Goal: Information Seeking & Learning: Learn about a topic

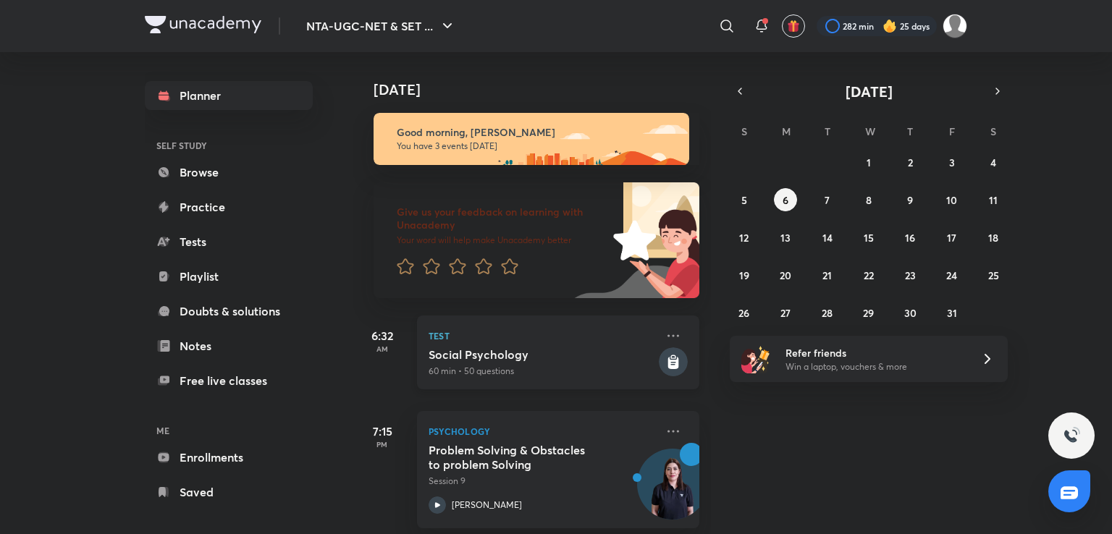
click at [633, 364] on div "Social Psychology 60 min • 50 questions" at bounding box center [542, 363] width 227 height 30
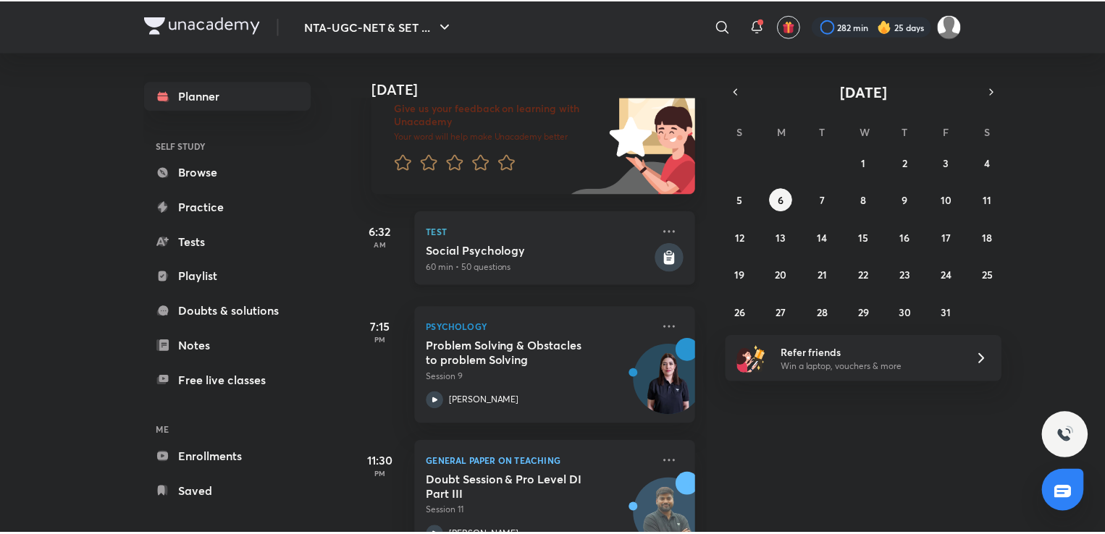
scroll to position [139, 0]
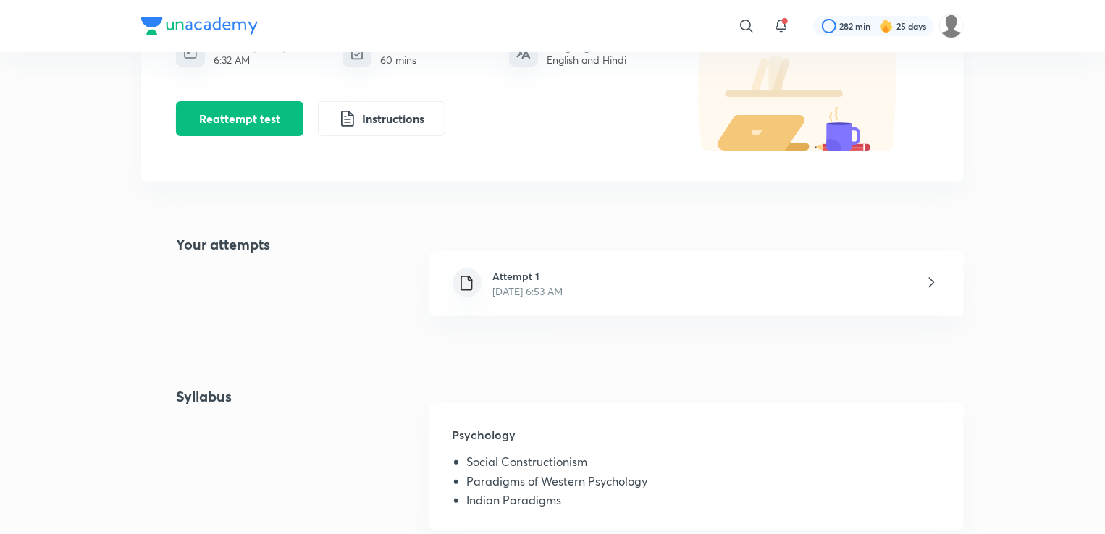
scroll to position [171, 0]
click at [623, 292] on div "Attempt 1 [DATE] 6:53 AM" at bounding box center [696, 283] width 534 height 65
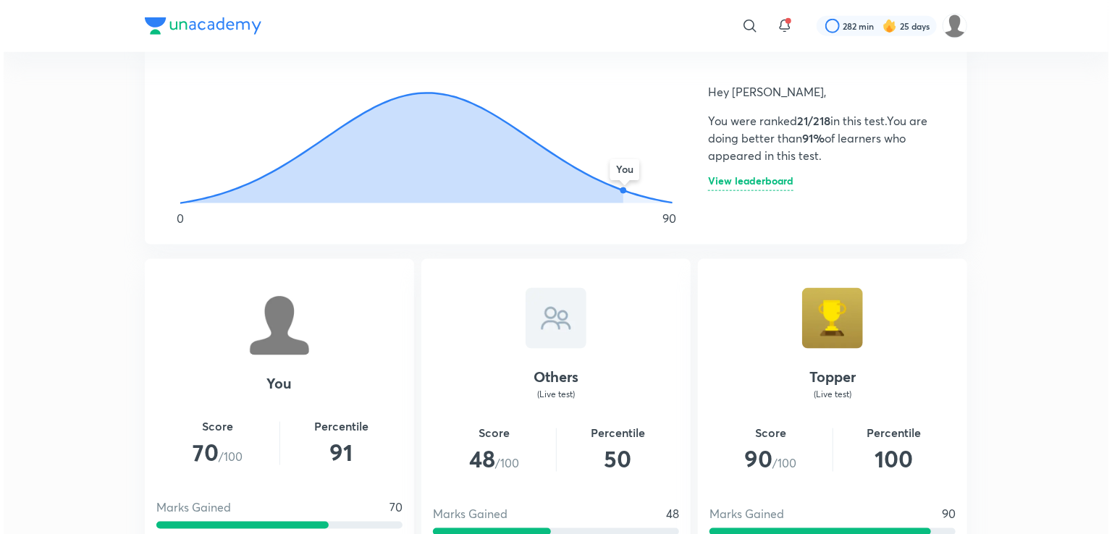
scroll to position [844, 0]
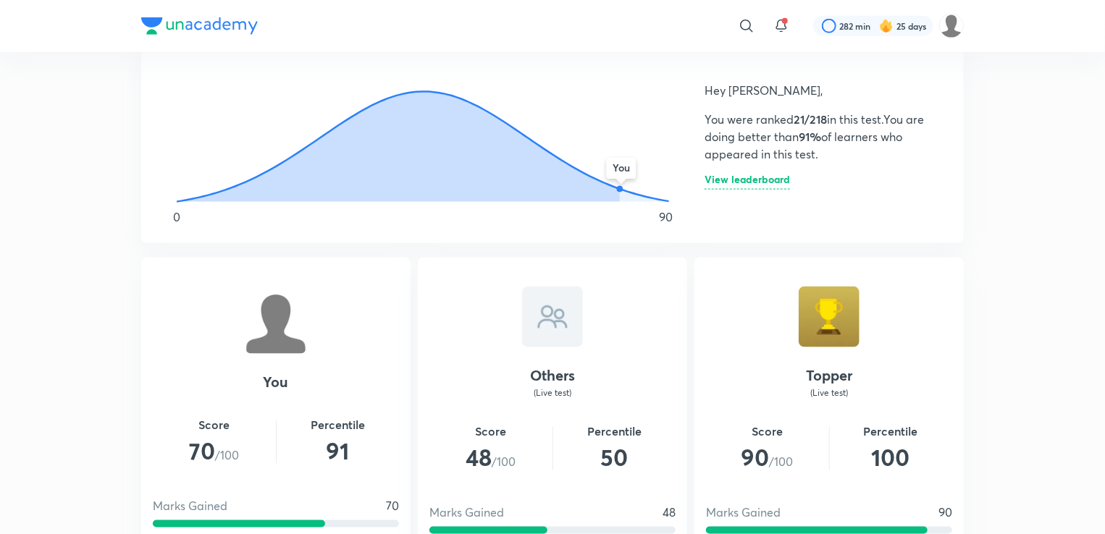
click at [765, 185] on h6 "View leaderboard" at bounding box center [747, 182] width 85 height 15
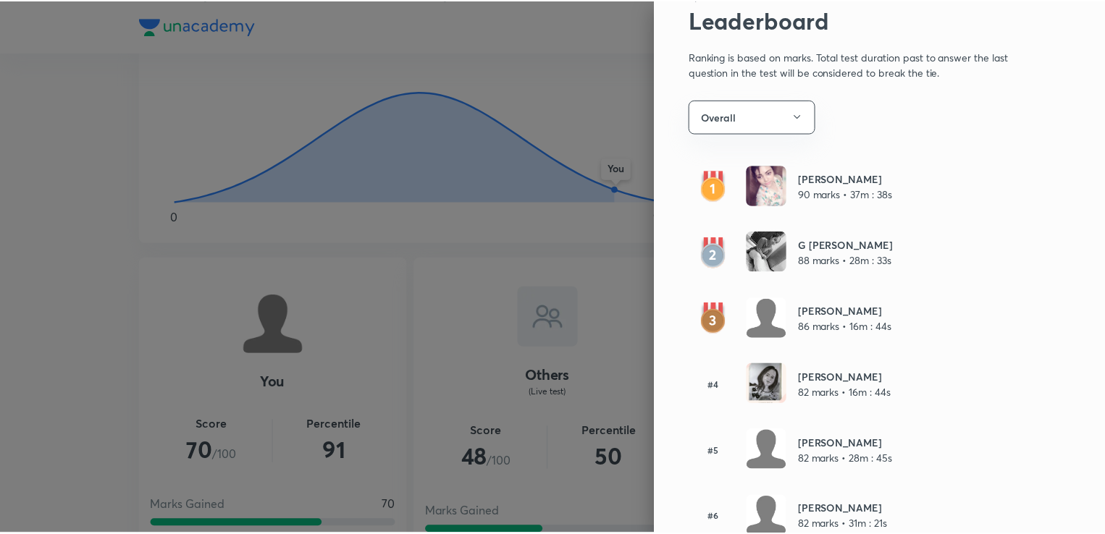
scroll to position [0, 0]
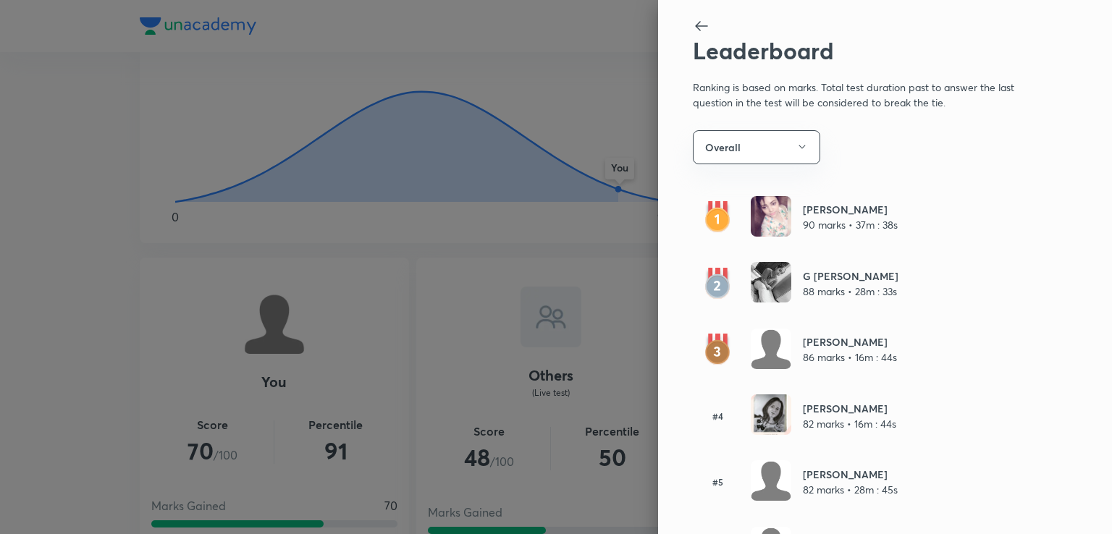
click at [368, 172] on div at bounding box center [556, 267] width 1112 height 534
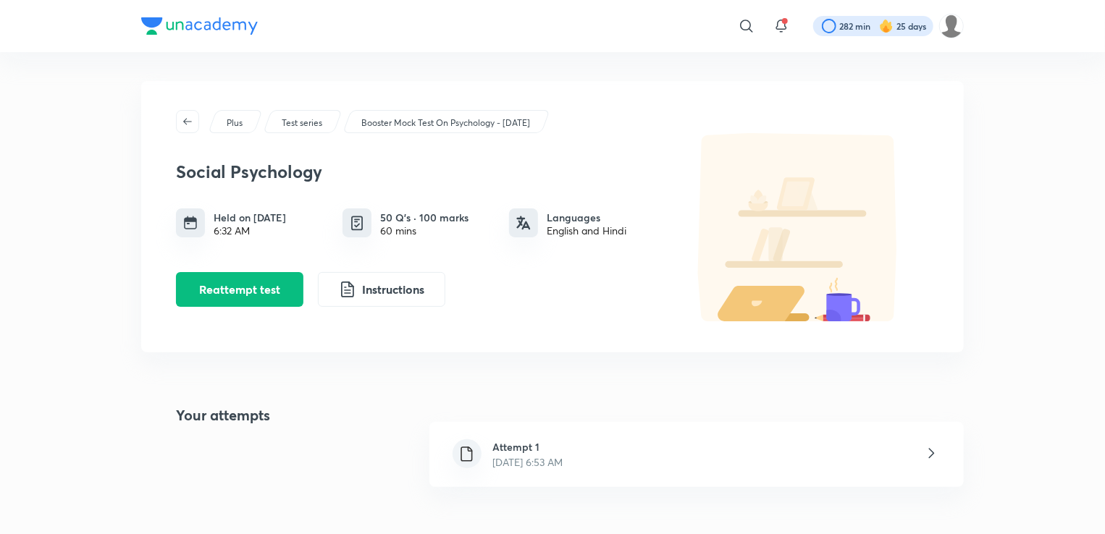
click at [844, 29] on div at bounding box center [873, 26] width 120 height 20
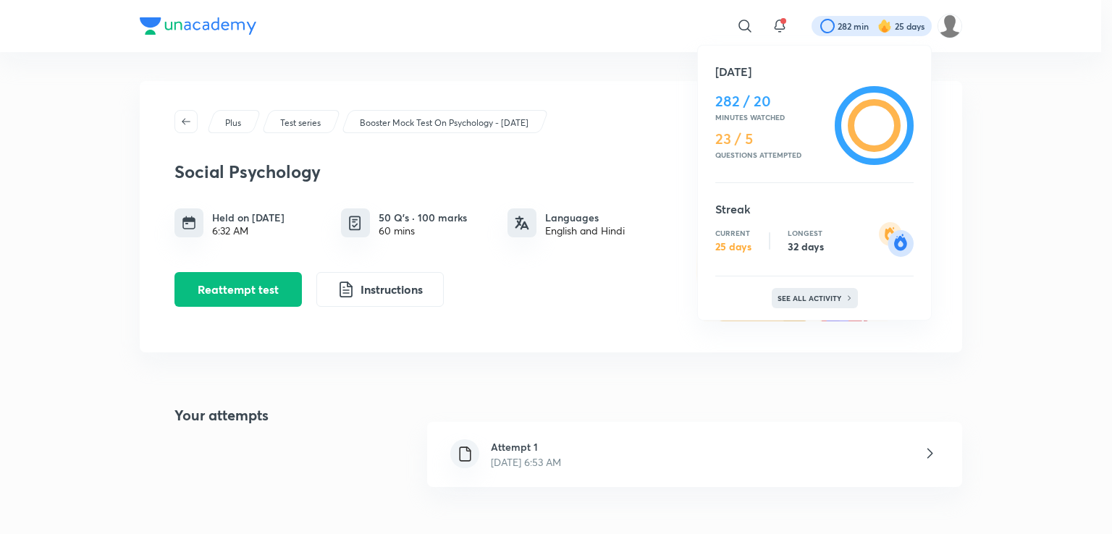
click at [802, 301] on p "See all activity" at bounding box center [811, 298] width 67 height 9
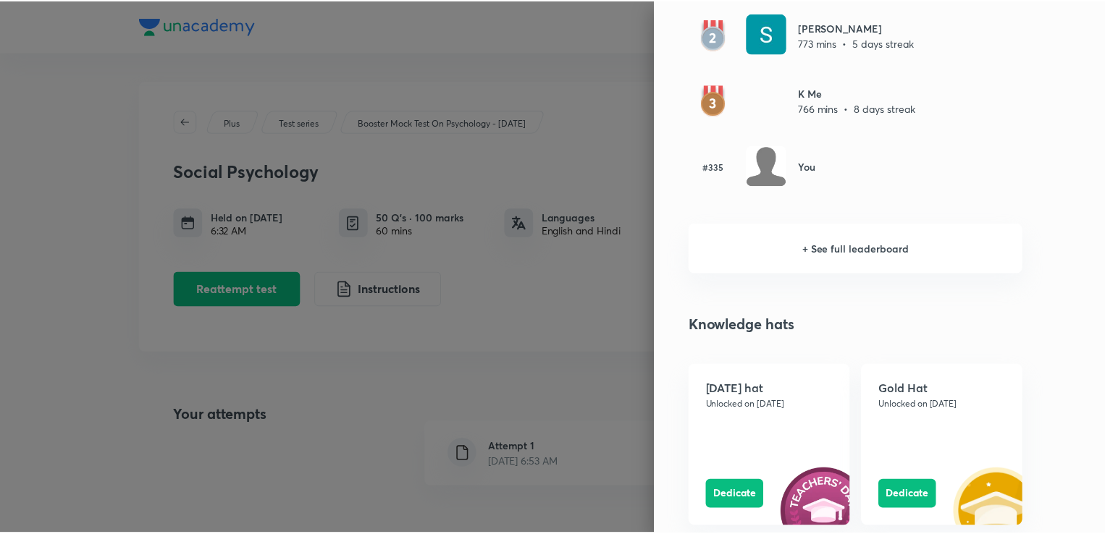
scroll to position [910, 0]
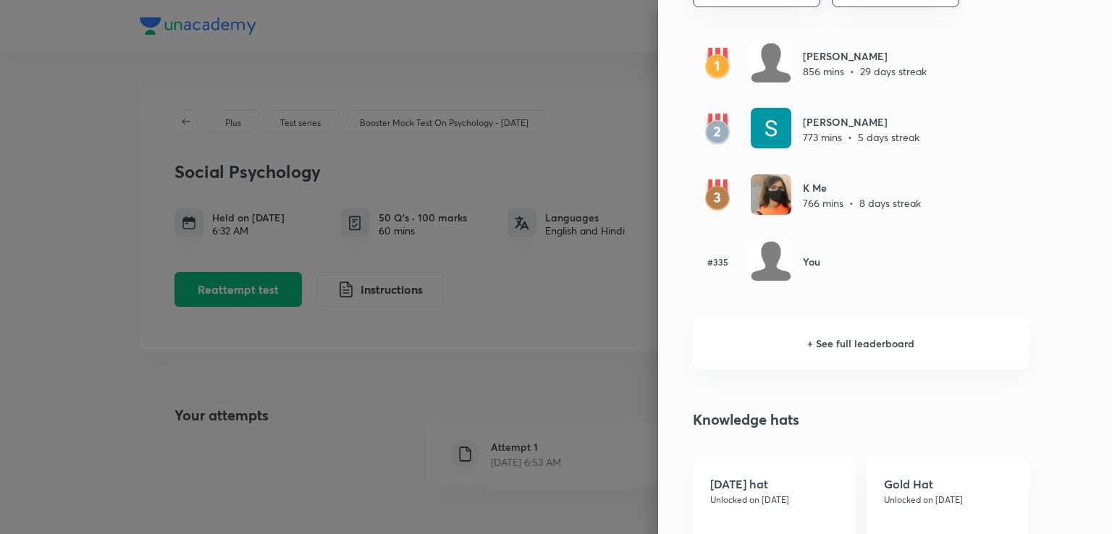
click at [436, 268] on div at bounding box center [556, 267] width 1112 height 534
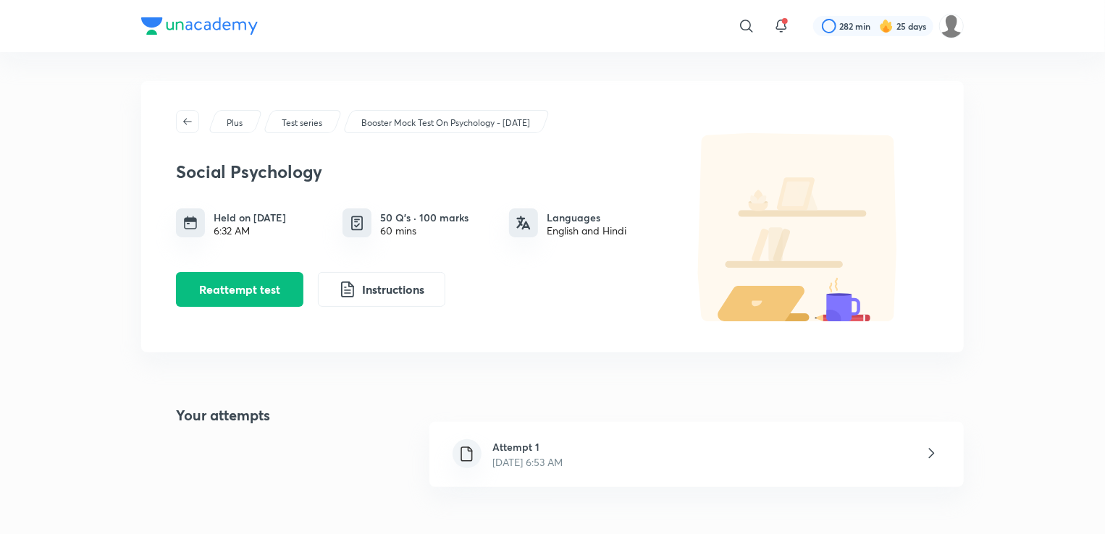
click at [563, 461] on p "[DATE] 6:53 AM" at bounding box center [528, 462] width 70 height 15
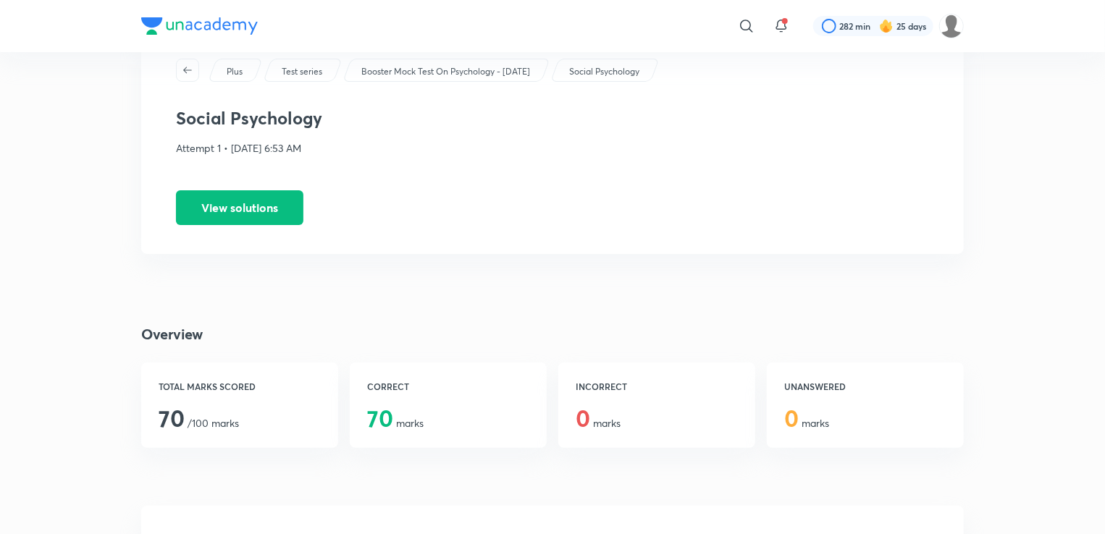
scroll to position [55, 0]
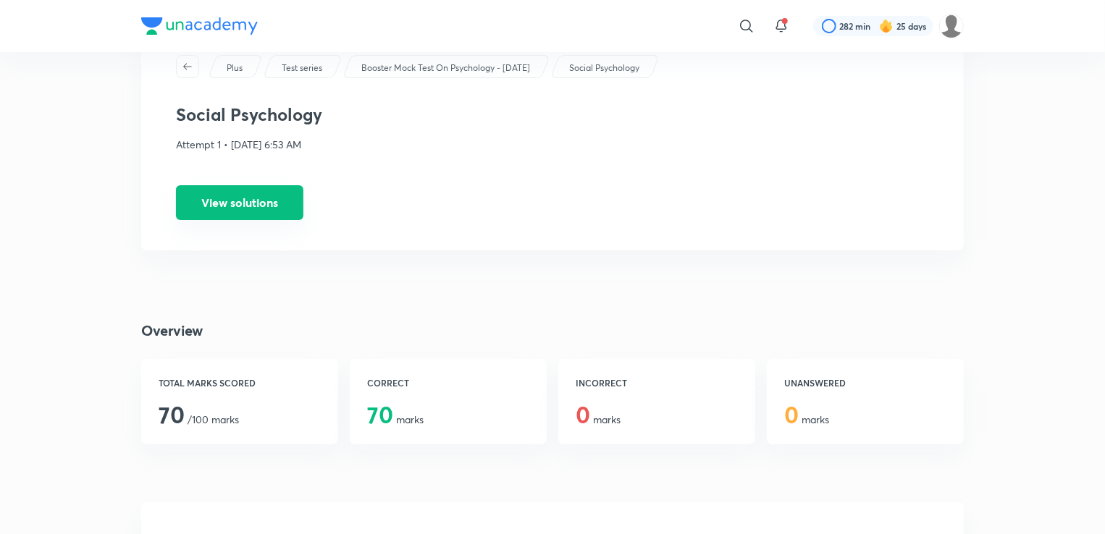
click at [217, 194] on button "View solutions" at bounding box center [239, 202] width 127 height 35
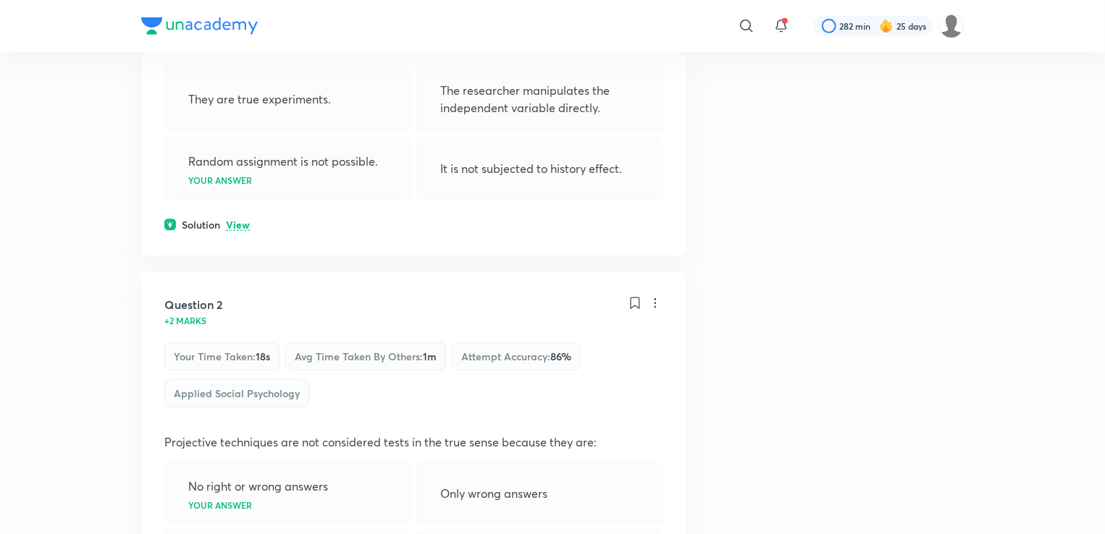
scroll to position [429, 0]
click at [240, 219] on p "View" at bounding box center [238, 224] width 24 height 11
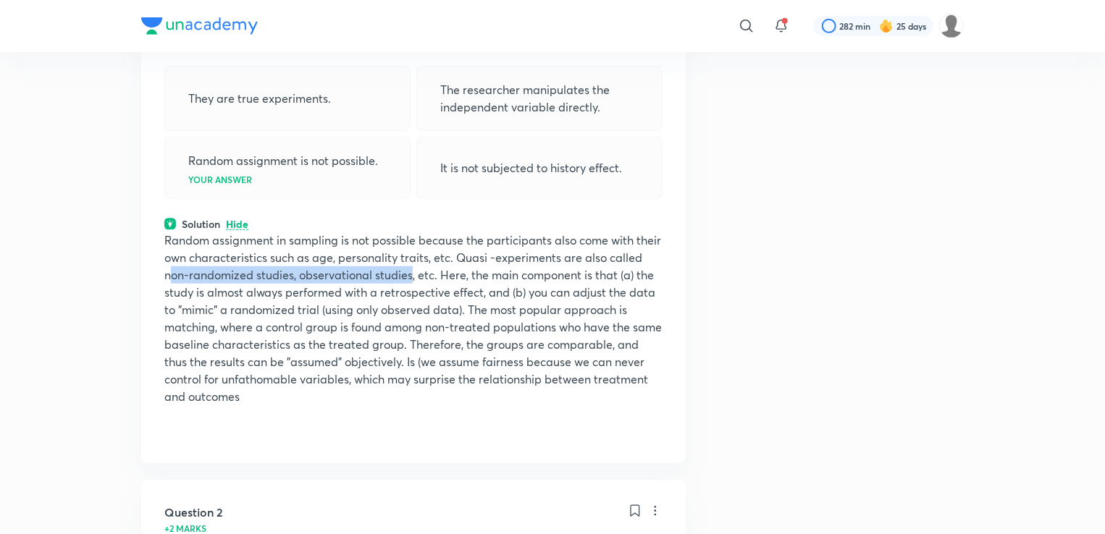
drag, startPoint x: 169, startPoint y: 276, endPoint x: 409, endPoint y: 270, distance: 240.5
click at [409, 270] on p "Random assignment in sampling is not possible because the participants also com…" at bounding box center [413, 319] width 498 height 174
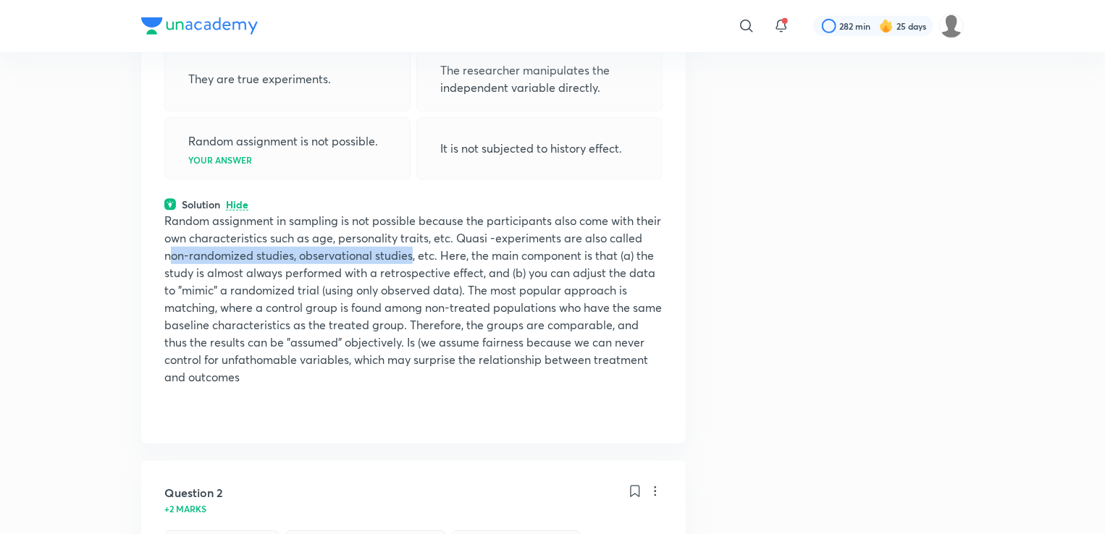
scroll to position [449, 0]
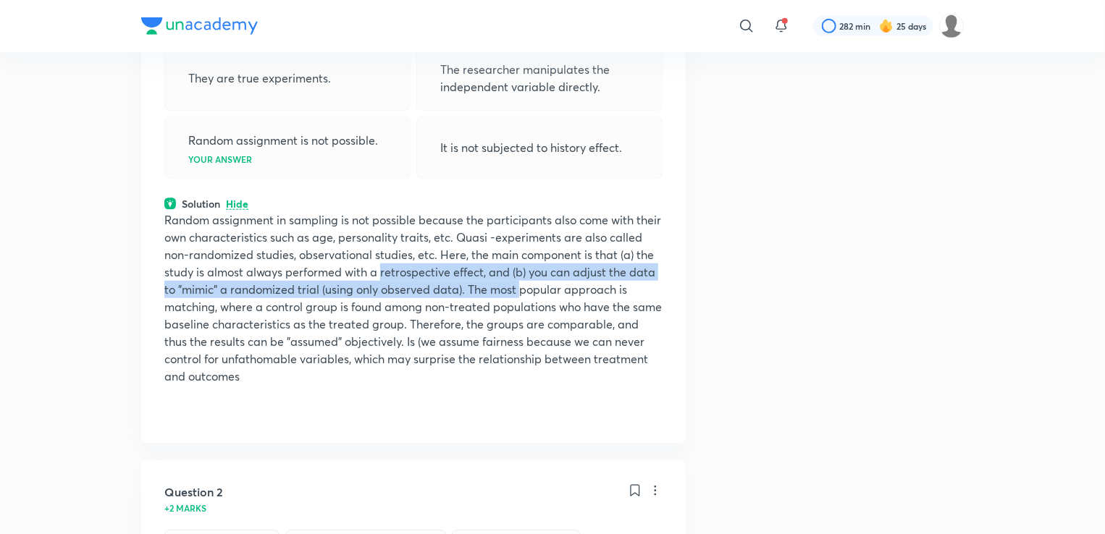
drag, startPoint x: 382, startPoint y: 269, endPoint x: 520, endPoint y: 277, distance: 137.9
click at [520, 277] on p "Random assignment in sampling is not possible because the participants also com…" at bounding box center [413, 298] width 498 height 174
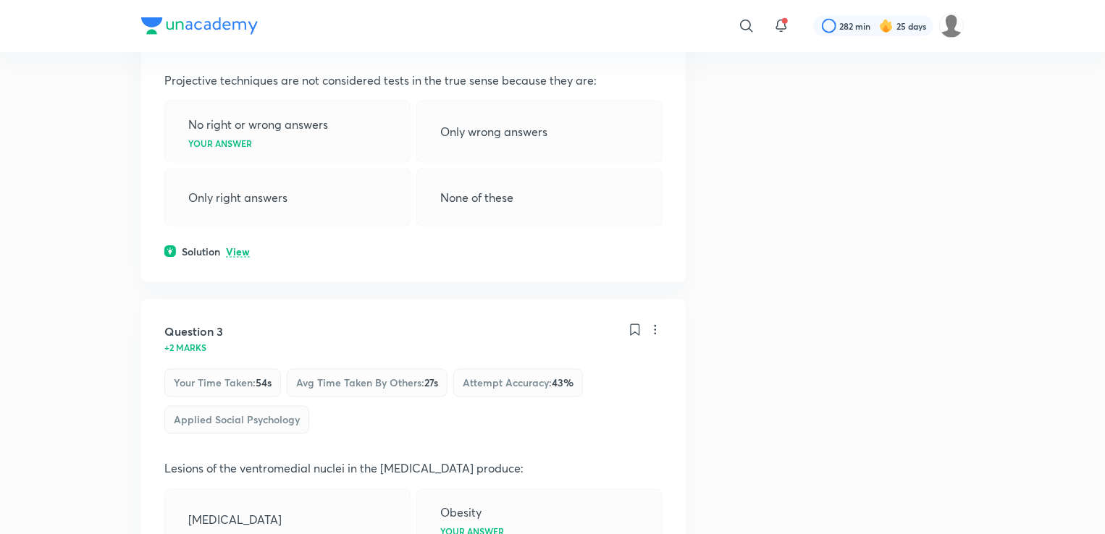
scroll to position [1001, 0]
click at [236, 245] on p "View" at bounding box center [238, 250] width 24 height 11
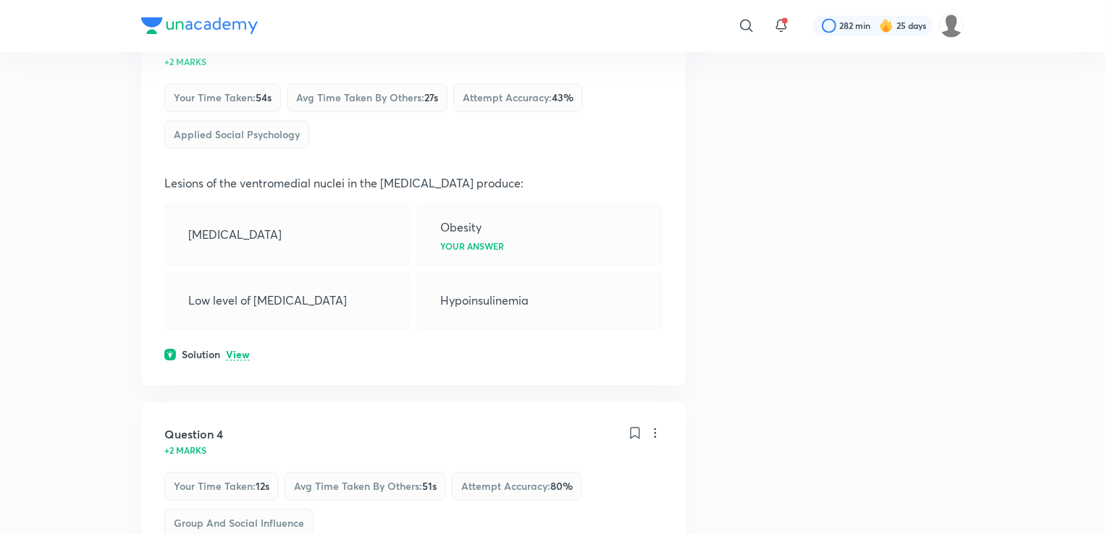
scroll to position [1354, 0]
click at [238, 353] on p "View" at bounding box center [238, 355] width 24 height 11
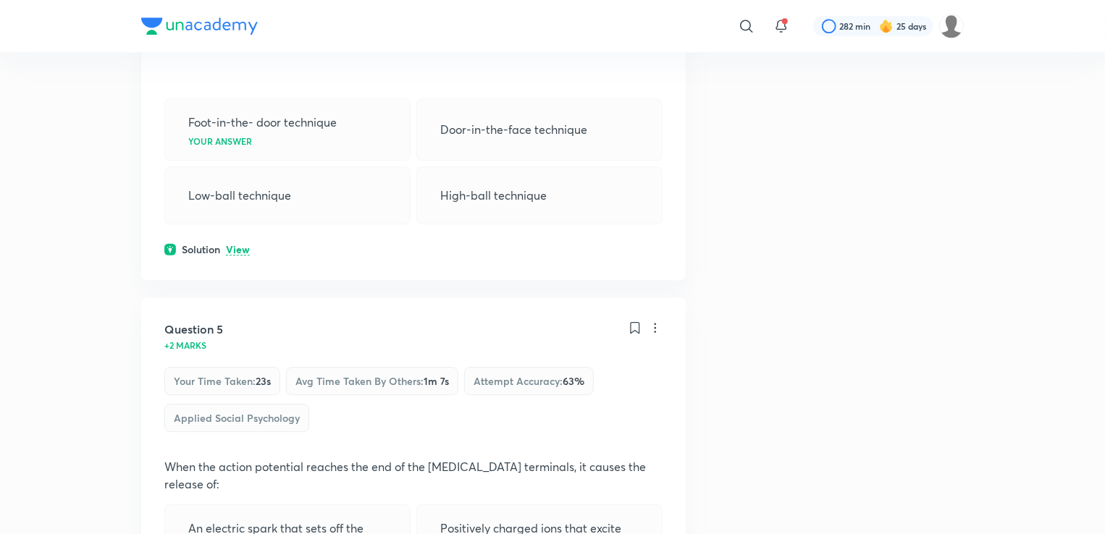
scroll to position [1988, 0]
click at [236, 244] on p "View" at bounding box center [238, 249] width 24 height 11
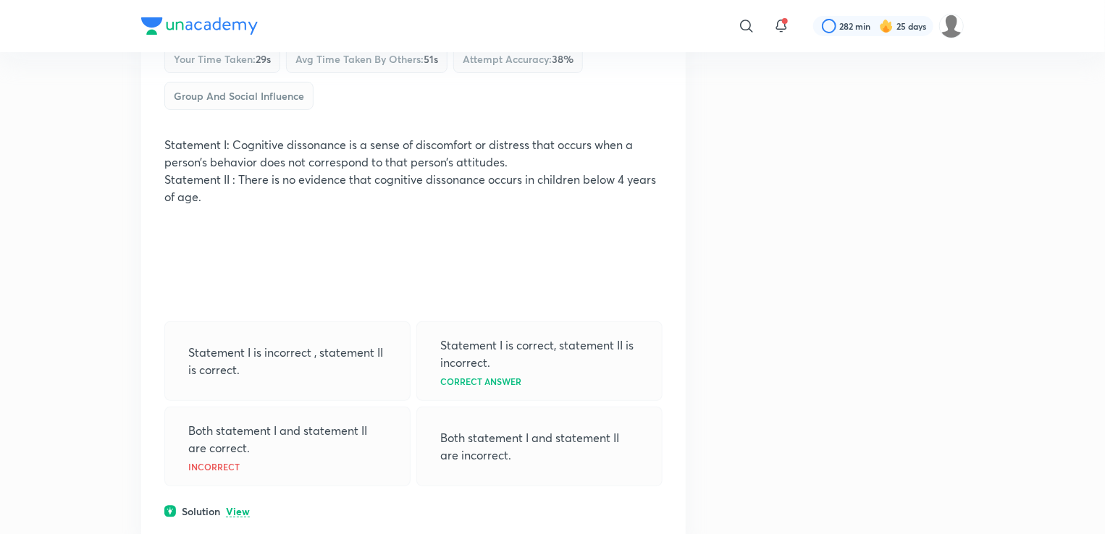
scroll to position [2819, 0]
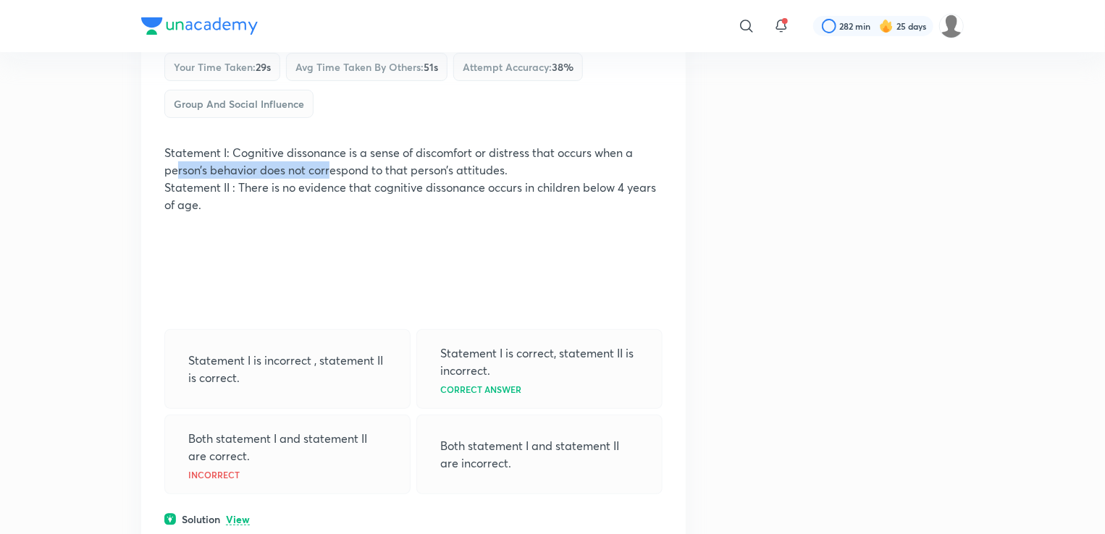
drag, startPoint x: 180, startPoint y: 153, endPoint x: 330, endPoint y: 143, distance: 150.9
click at [330, 144] on p "Statement I: Cognitive dissonance is a sense of discomfort or distress that occ…" at bounding box center [413, 161] width 498 height 35
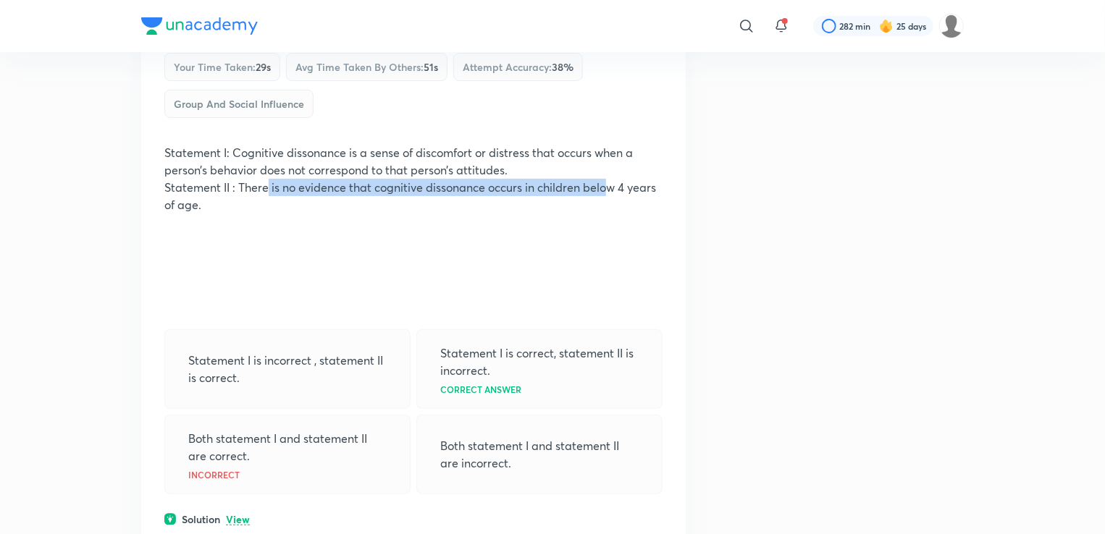
drag, startPoint x: 269, startPoint y: 171, endPoint x: 608, endPoint y: 163, distance: 339.0
click at [608, 179] on p "Statement II : There is no evidence that cognitive dissonance occurs in childre…" at bounding box center [413, 196] width 498 height 35
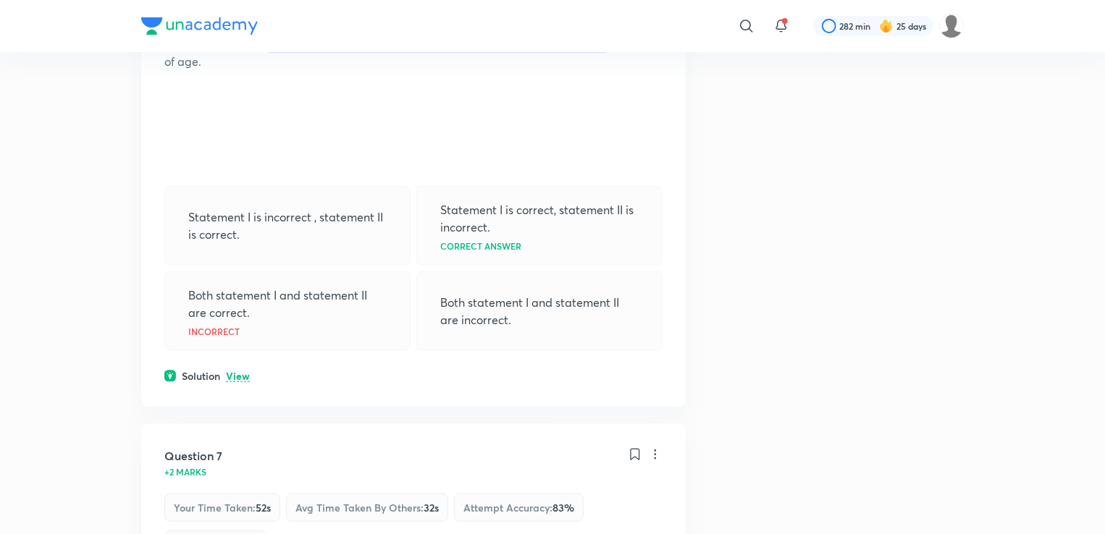
scroll to position [2984, 0]
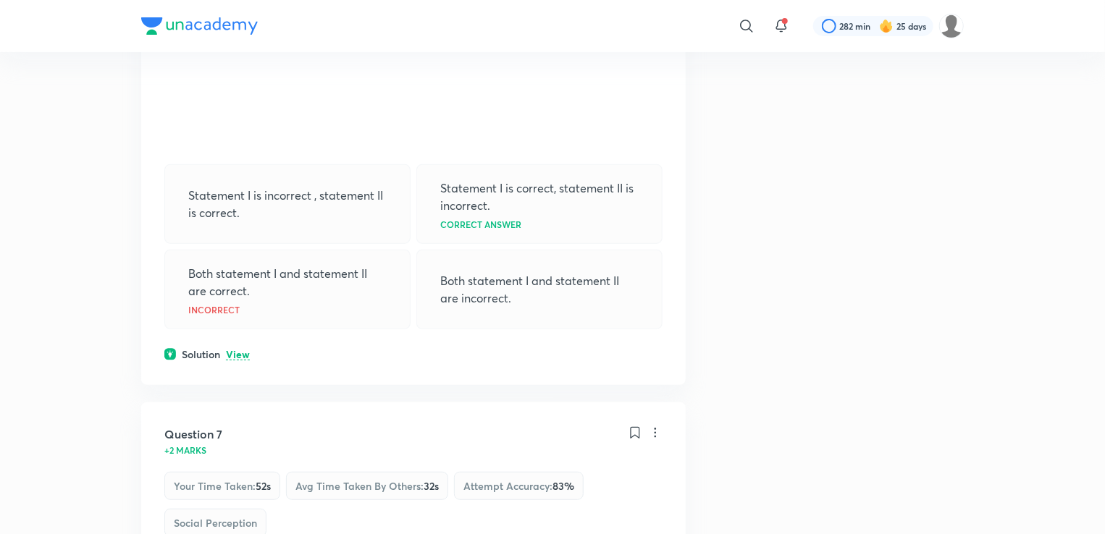
click at [238, 350] on p "View" at bounding box center [238, 355] width 24 height 11
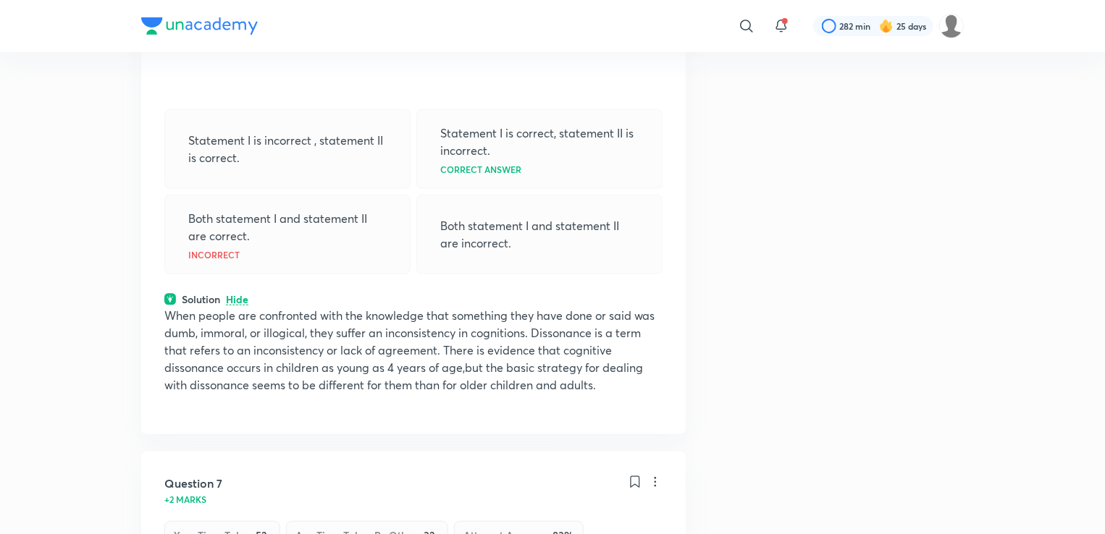
scroll to position [3040, 0]
drag, startPoint x: 374, startPoint y: 343, endPoint x: 590, endPoint y: 337, distance: 215.9
click at [590, 337] on p "When people are confronted with the knowledge that something they have done or …" at bounding box center [413, 349] width 498 height 87
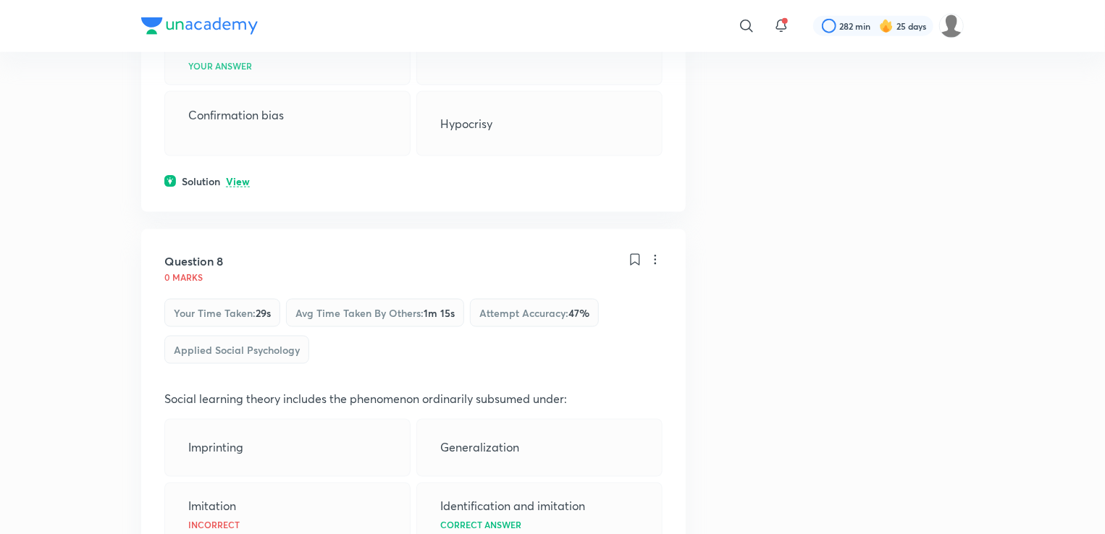
scroll to position [3728, 0]
click at [240, 176] on p "View" at bounding box center [238, 181] width 24 height 11
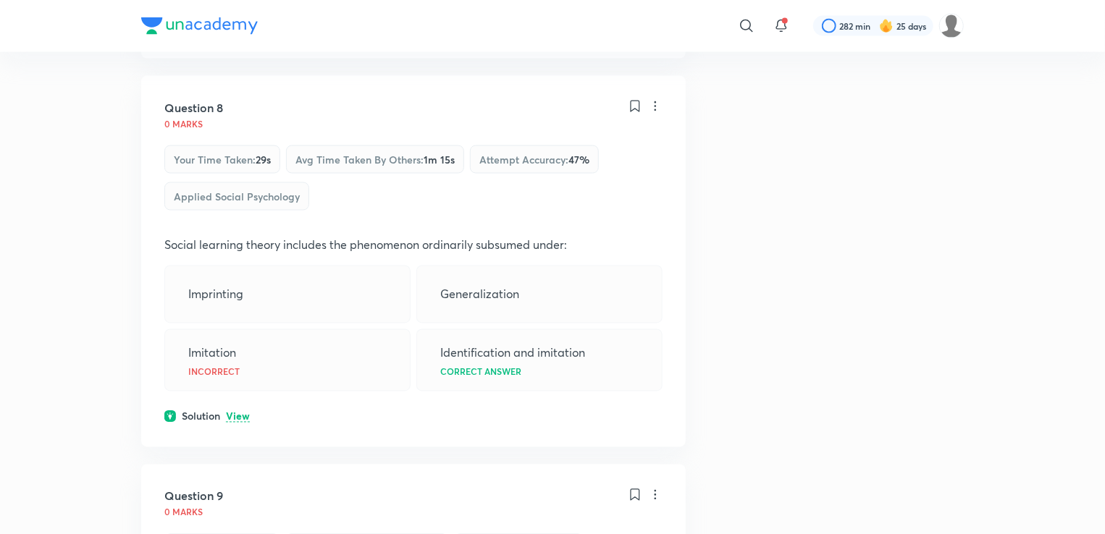
scroll to position [3934, 0]
drag, startPoint x: 277, startPoint y: 224, endPoint x: 507, endPoint y: 204, distance: 230.4
click at [507, 204] on div "Question 8 0 marks Your time taken : 29s Avg time taken by others : 1m 15s Atte…" at bounding box center [413, 260] width 545 height 371
click at [501, 344] on p "Identification and imitation" at bounding box center [512, 352] width 145 height 17
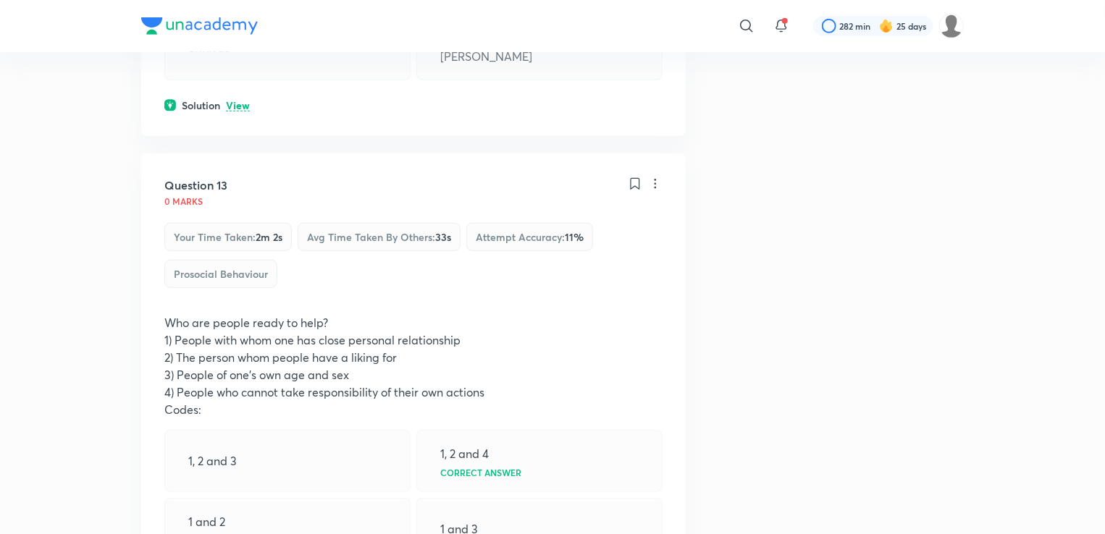
scroll to position [5989, 0]
drag, startPoint x: 249, startPoint y: 366, endPoint x: 477, endPoint y: 356, distance: 228.3
click at [477, 382] on p "4) People who cannot take responsibility of their own actions" at bounding box center [413, 390] width 498 height 17
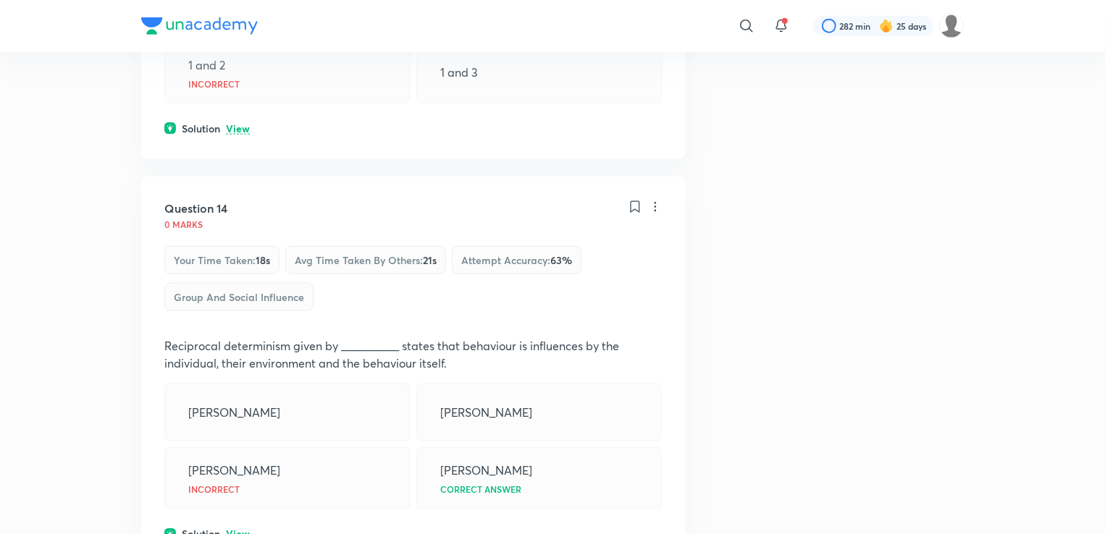
scroll to position [6446, 0]
drag, startPoint x: 174, startPoint y: 314, endPoint x: 149, endPoint y: 296, distance: 30.1
click at [149, 296] on div "Question 14 0 marks Your time taken : 18s Avg time taken by others : 21s Attemp…" at bounding box center [413, 370] width 545 height 389
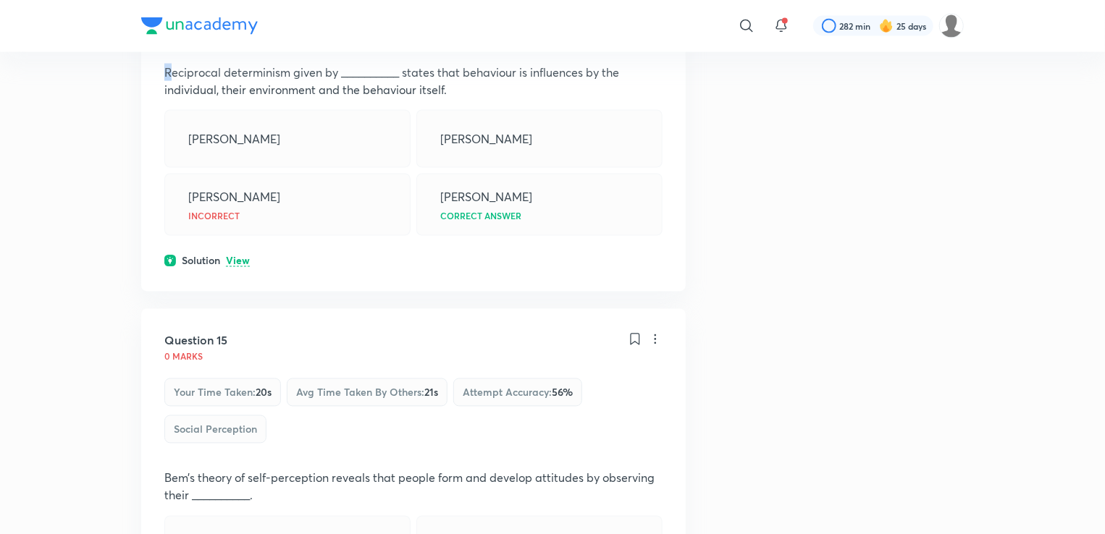
scroll to position [6718, 0]
click at [235, 257] on p "View" at bounding box center [238, 262] width 24 height 11
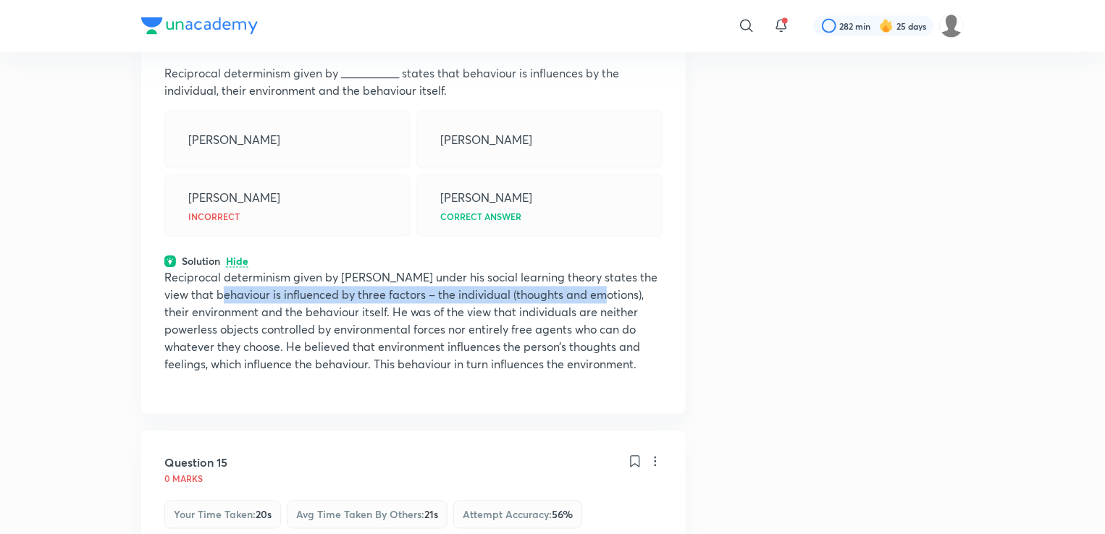
drag, startPoint x: 217, startPoint y: 265, endPoint x: 599, endPoint y: 264, distance: 381.6
click at [599, 269] on p "Reciprocal determinism given by [PERSON_NAME] under his social learning theory …" at bounding box center [413, 321] width 498 height 104
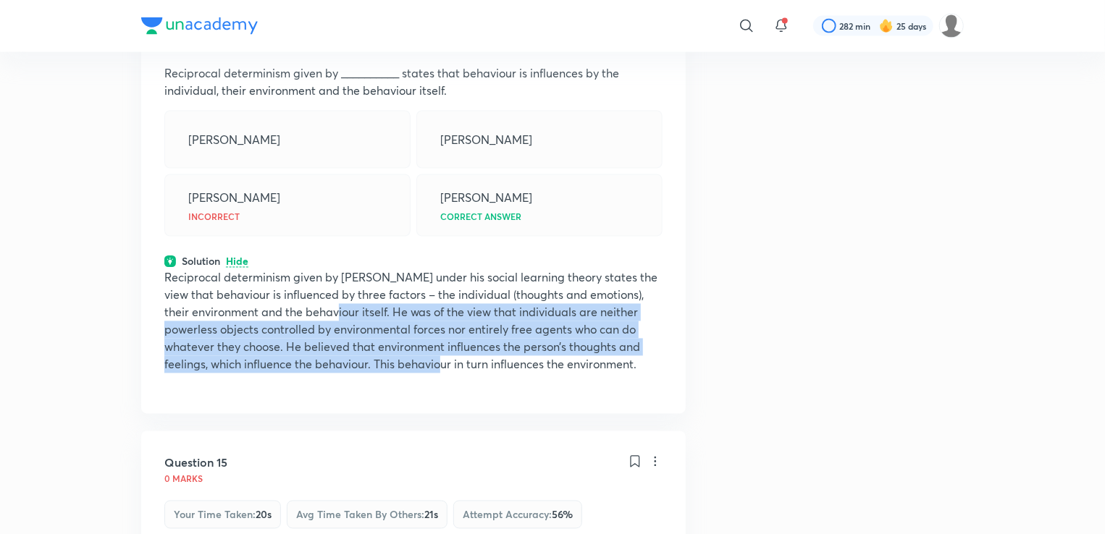
drag, startPoint x: 330, startPoint y: 278, endPoint x: 439, endPoint y: 345, distance: 127.4
click at [439, 345] on div "Reciprocal determinism given by [PERSON_NAME] under his social learning theory …" at bounding box center [413, 330] width 498 height 122
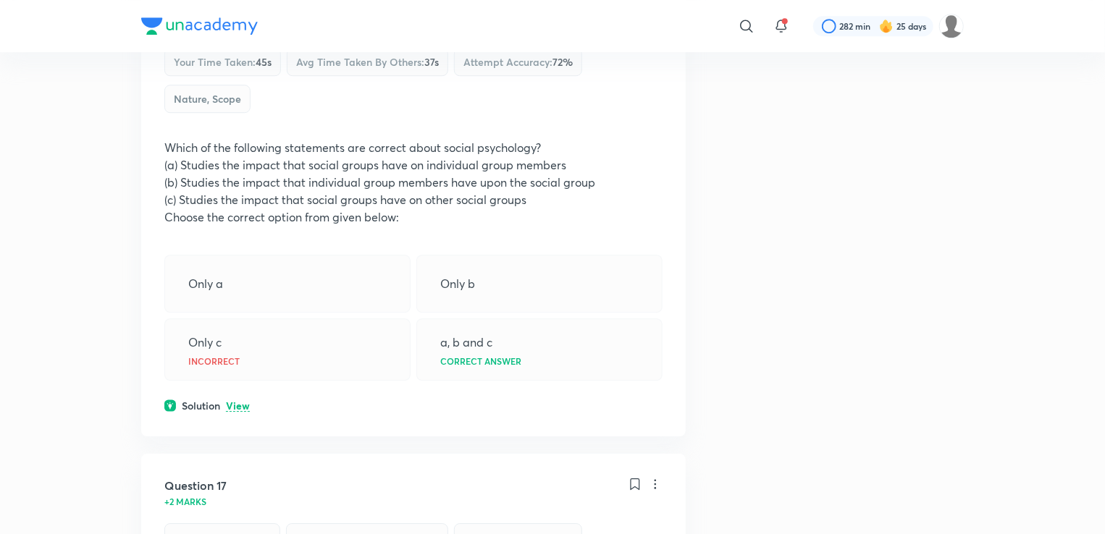
scroll to position [7579, 0]
